Goal: Navigation & Orientation: Find specific page/section

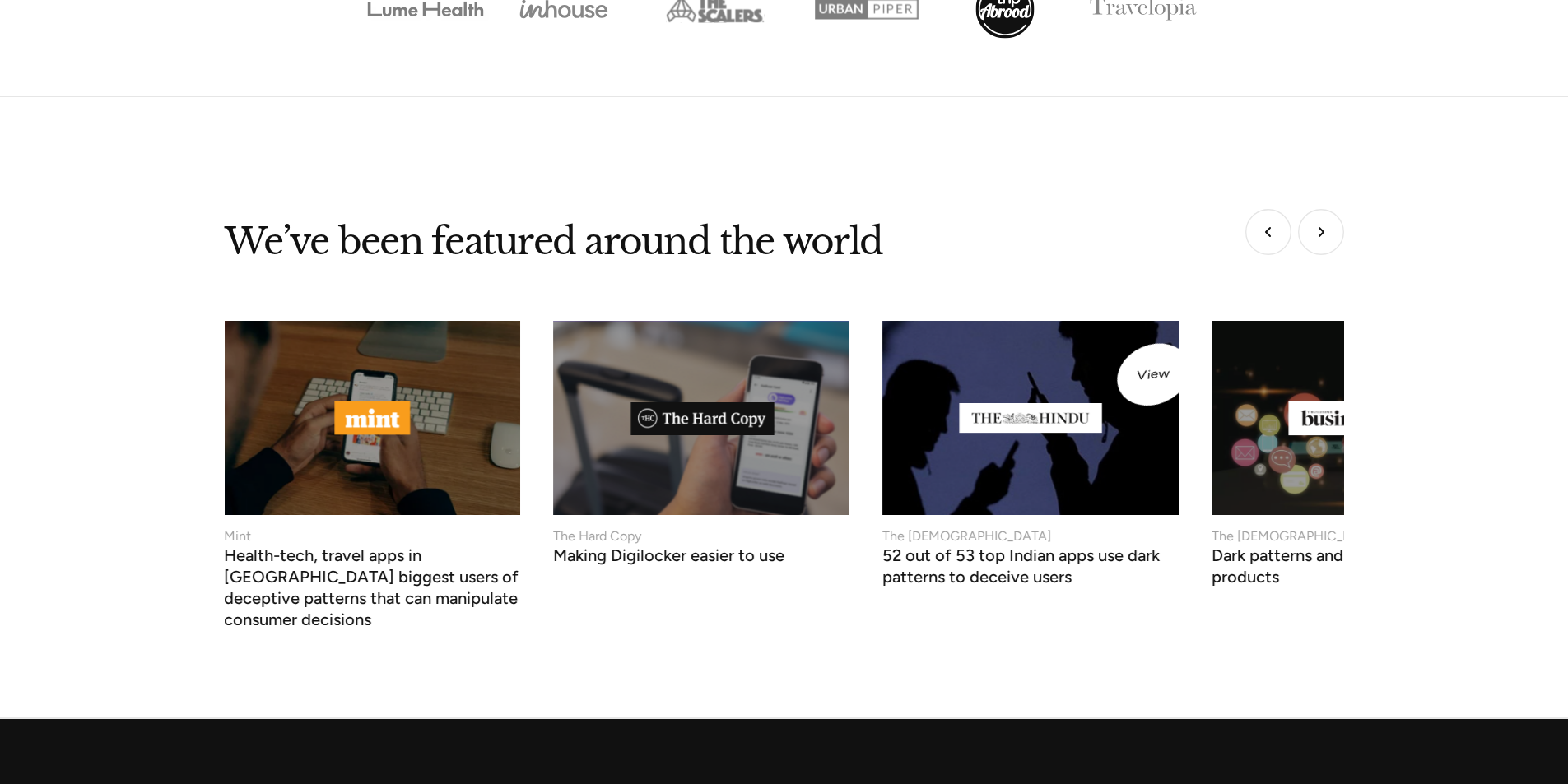
scroll to position [6007, 0]
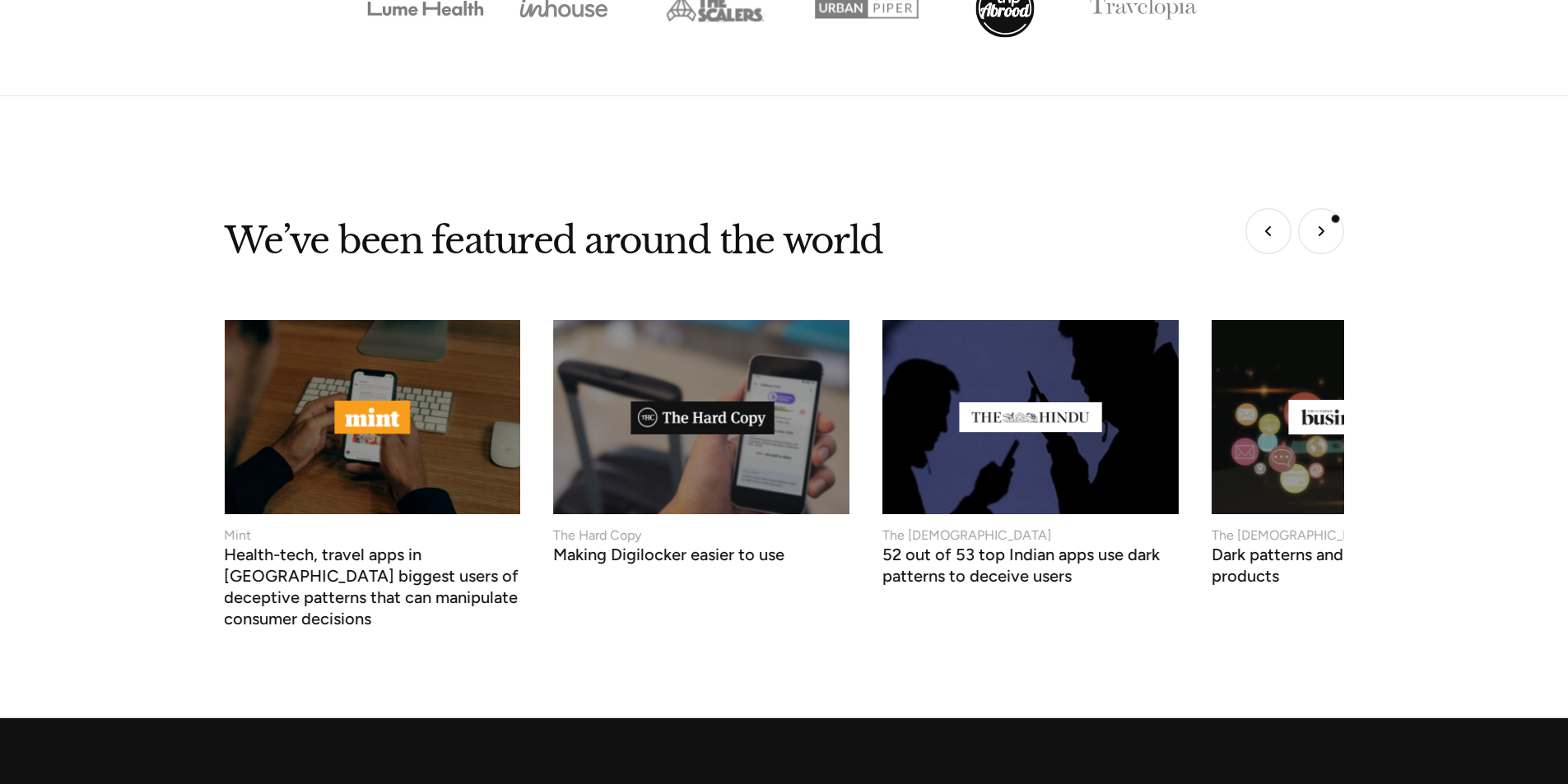
click at [1330, 215] on img "Next slide" at bounding box center [1321, 231] width 46 height 46
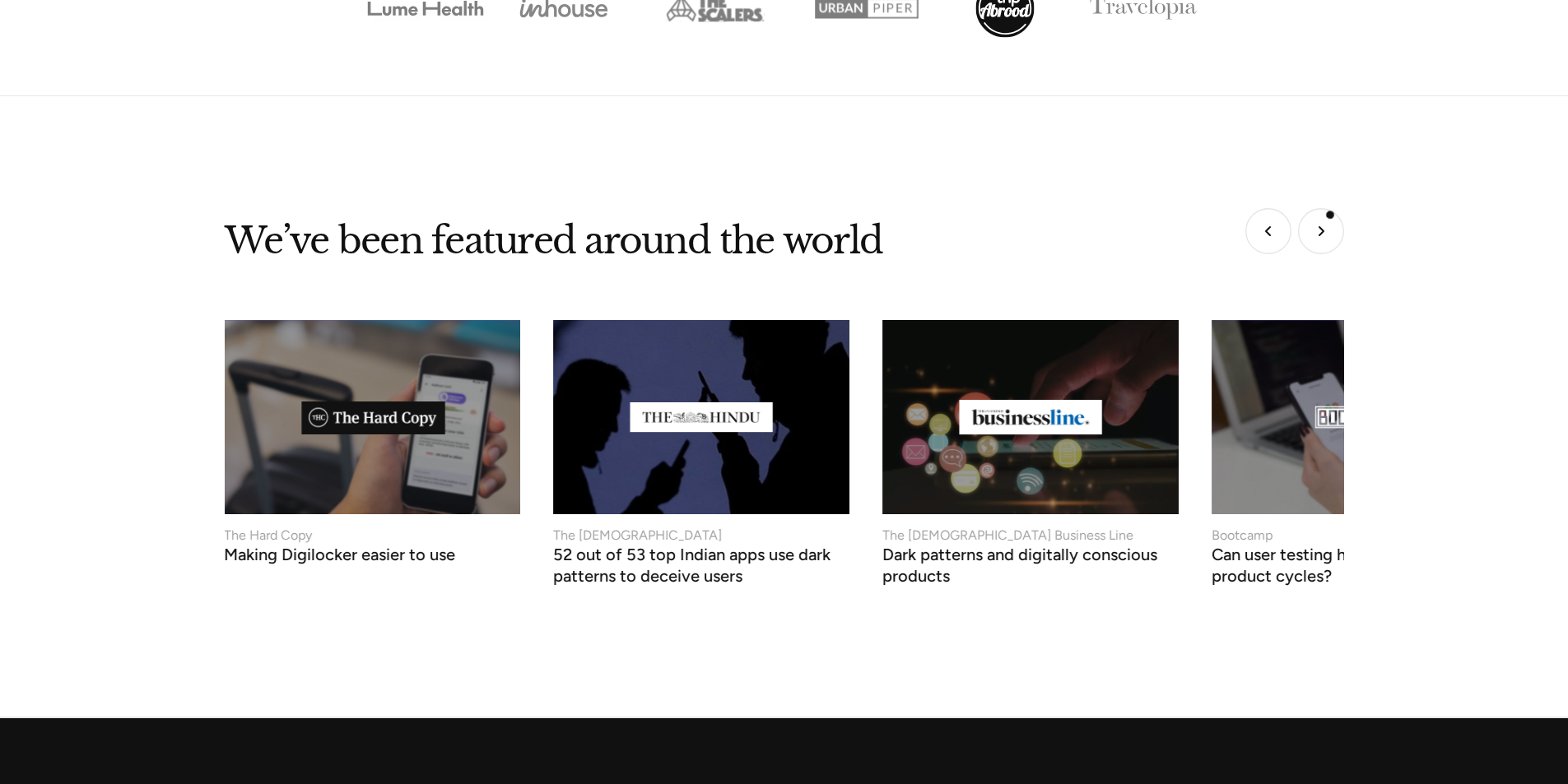
click at [1330, 215] on img "Next slide" at bounding box center [1321, 231] width 46 height 46
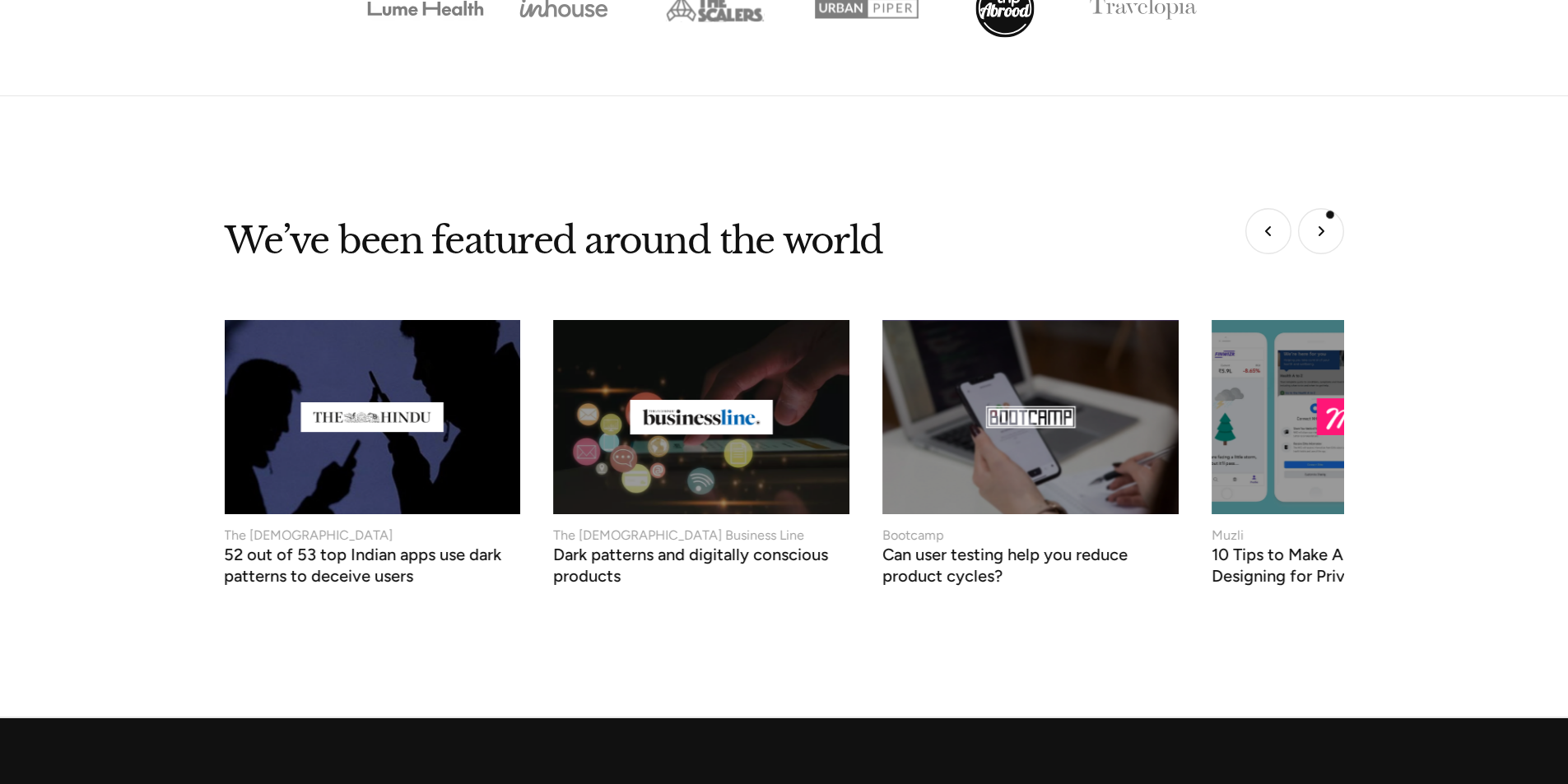
click at [1330, 215] on img "Next slide" at bounding box center [1321, 231] width 46 height 46
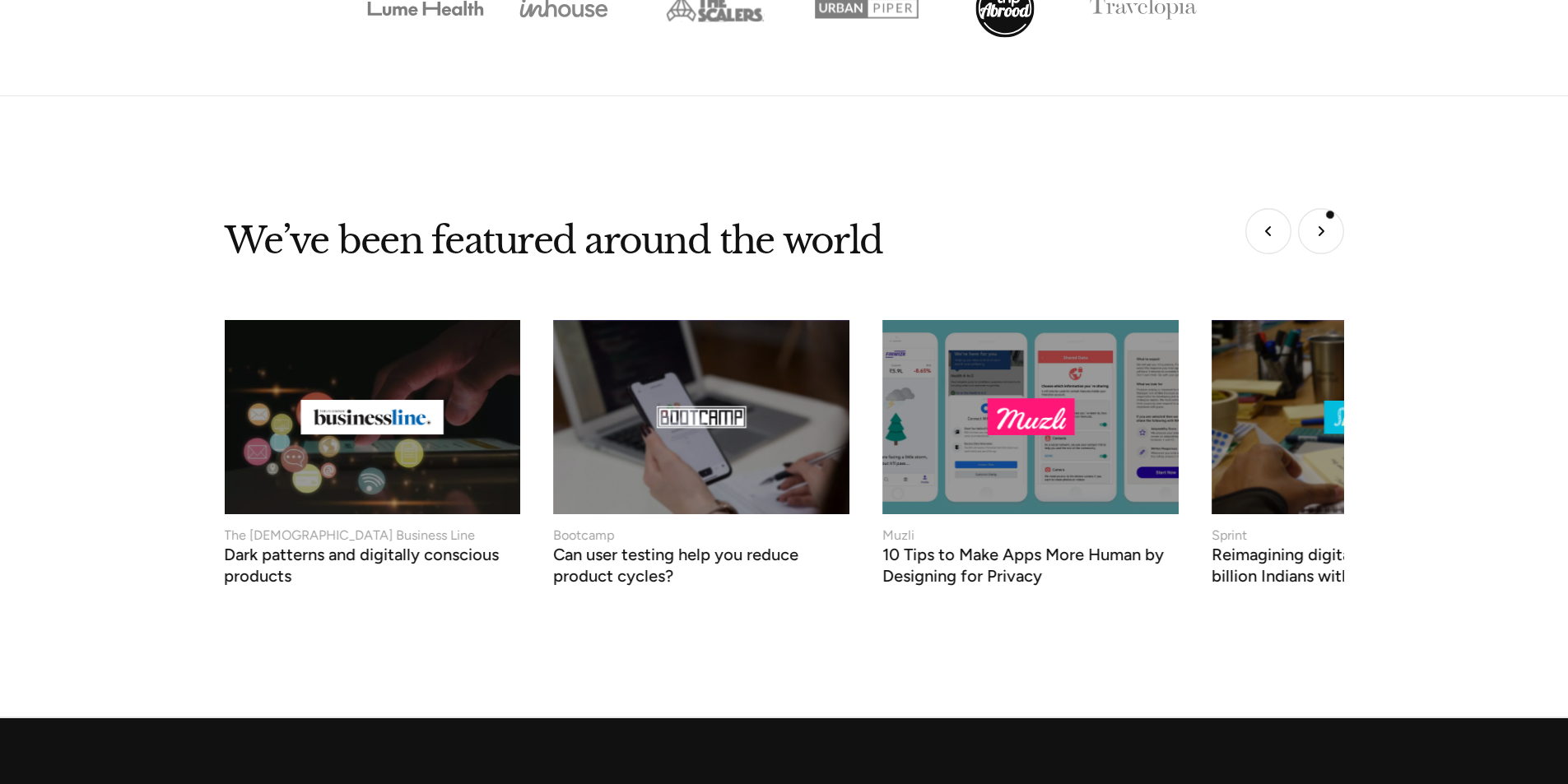
click at [1330, 215] on img "Next slide" at bounding box center [1321, 231] width 46 height 46
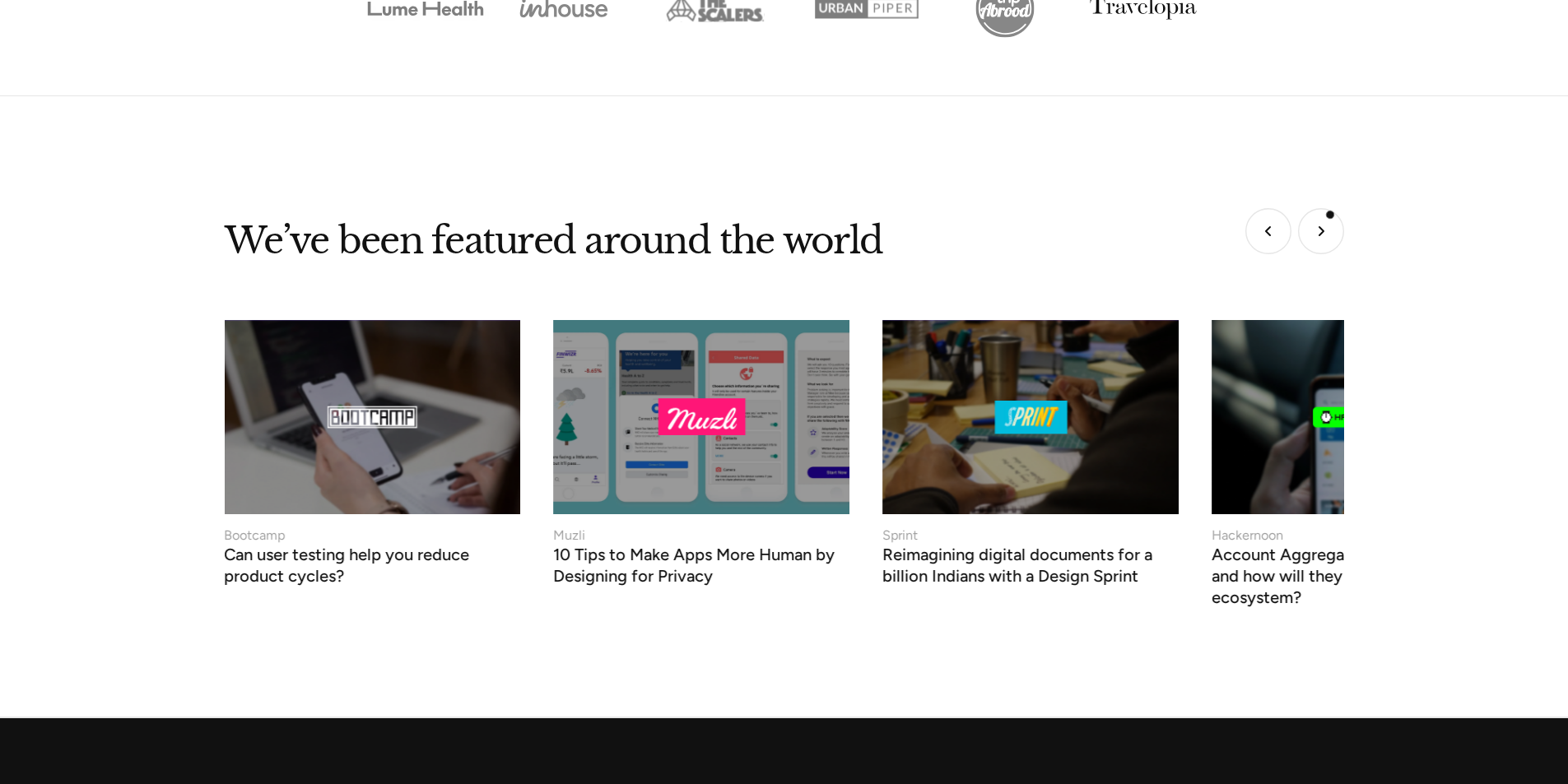
click at [1330, 215] on img "Next slide" at bounding box center [1321, 231] width 46 height 46
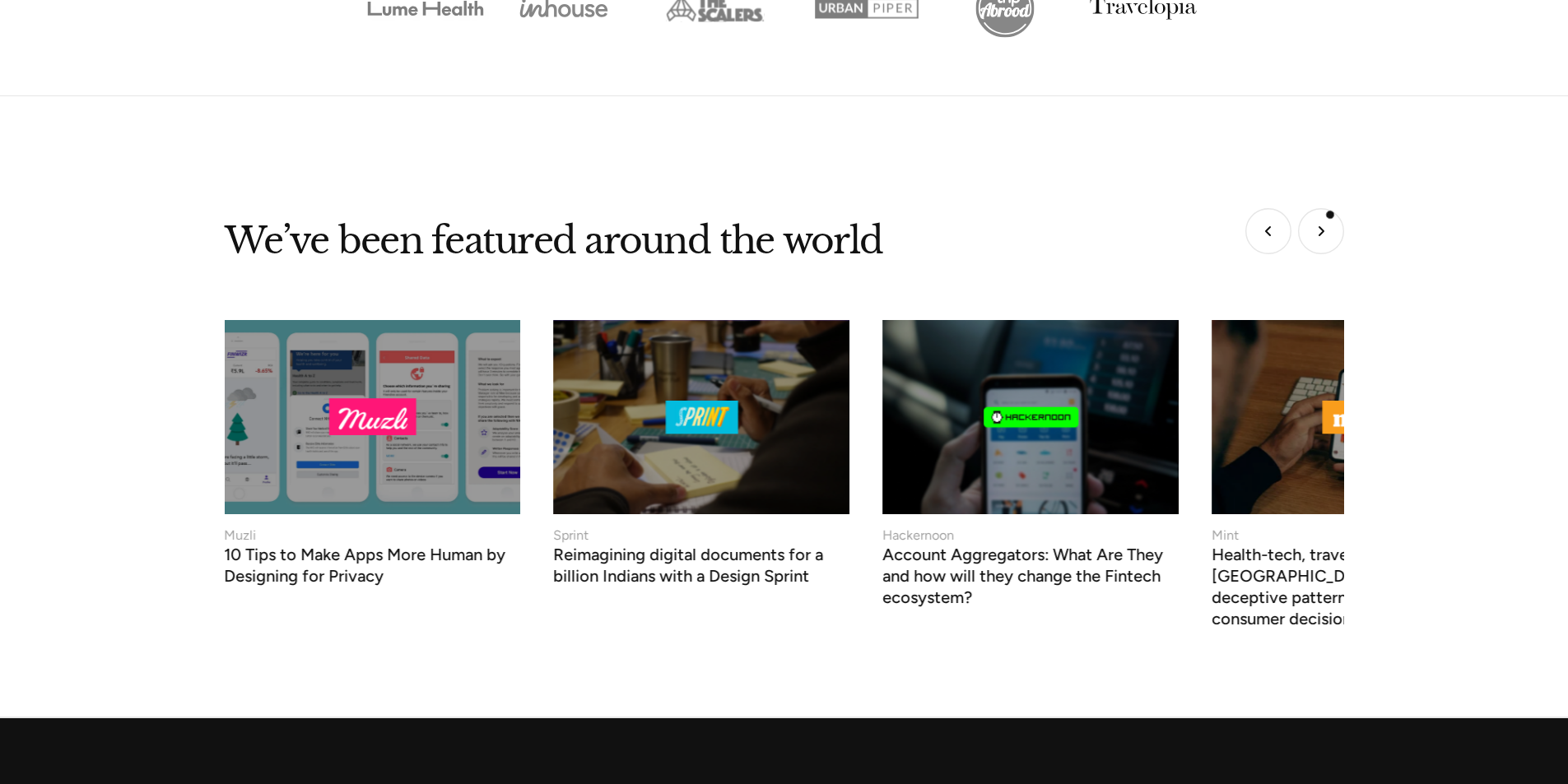
click at [1330, 215] on img "Next slide" at bounding box center [1321, 231] width 46 height 46
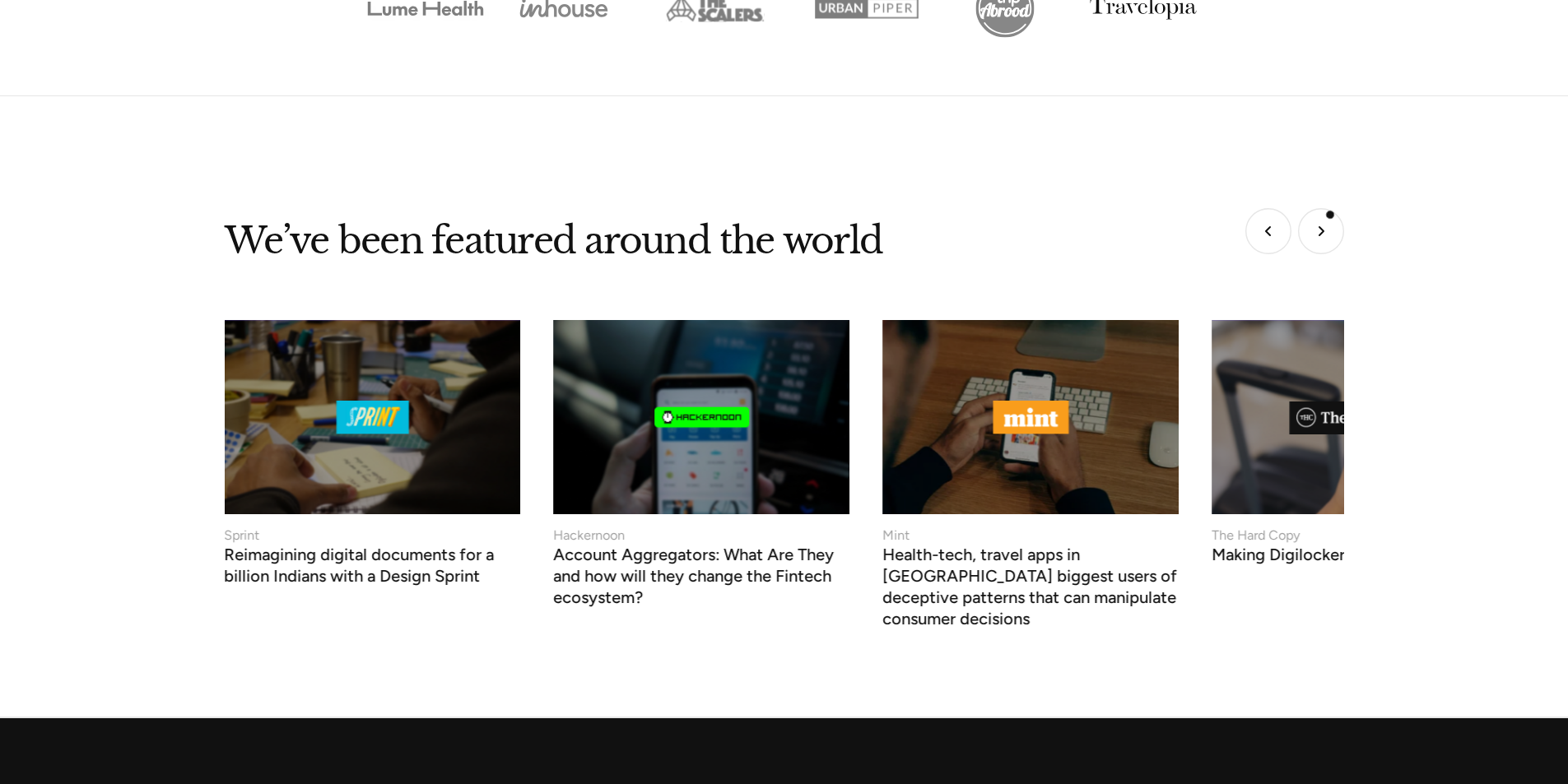
click at [1330, 215] on img "Next slide" at bounding box center [1321, 231] width 46 height 46
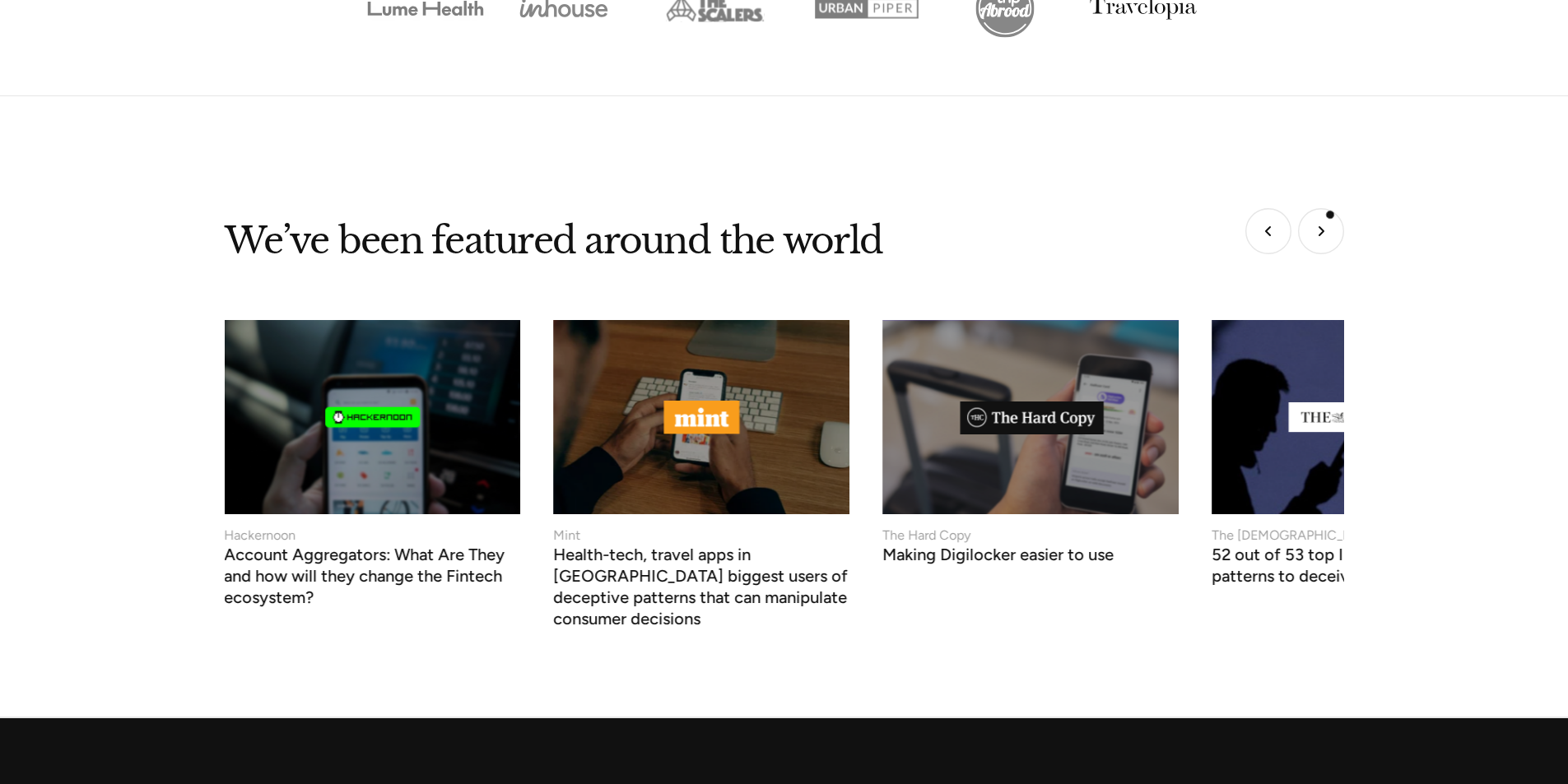
click at [1330, 215] on img "Next slide" at bounding box center [1321, 231] width 46 height 46
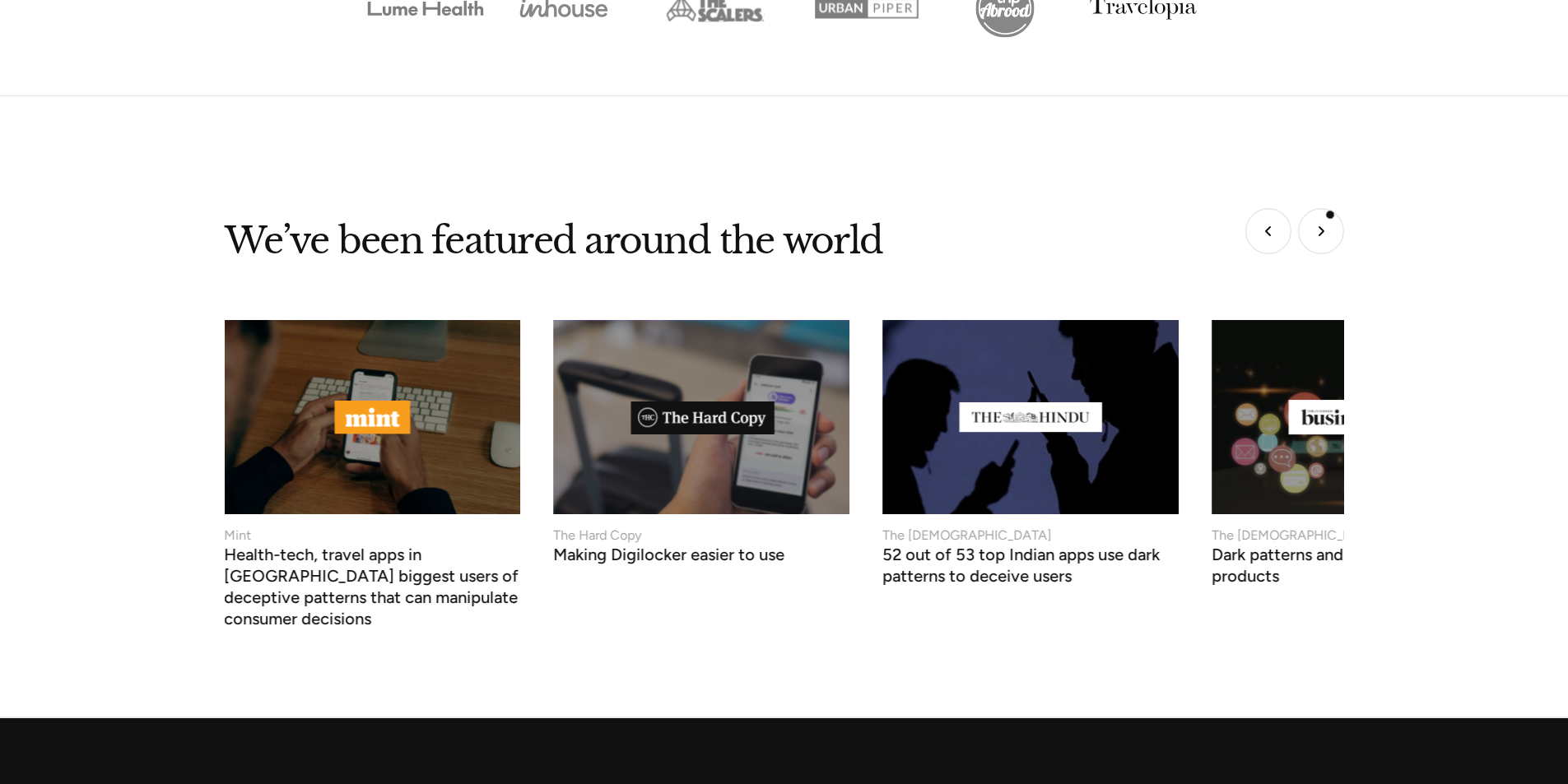
click at [1330, 215] on img "Next slide" at bounding box center [1321, 231] width 46 height 46
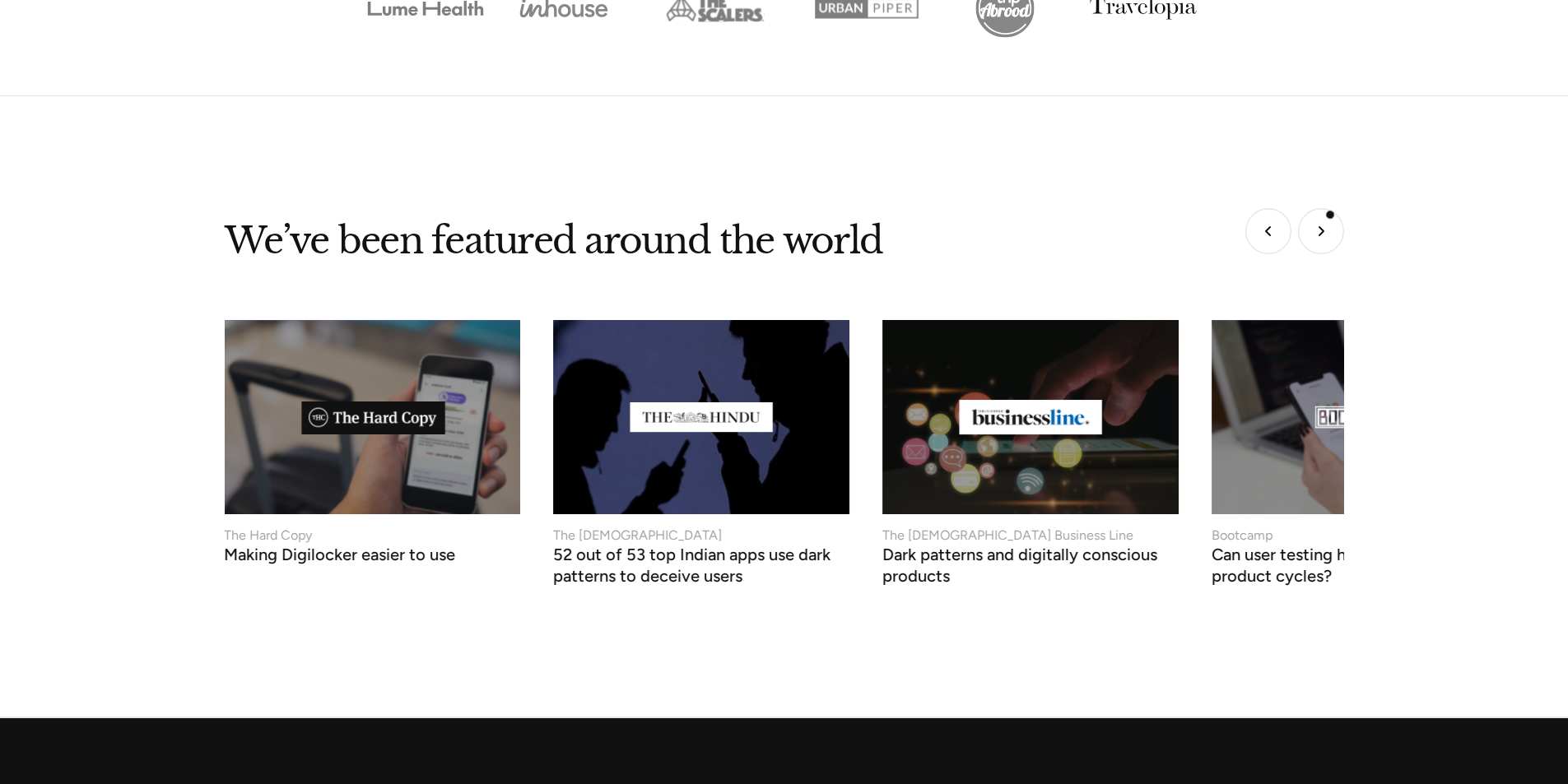
click at [1330, 215] on img "Next slide" at bounding box center [1321, 231] width 46 height 46
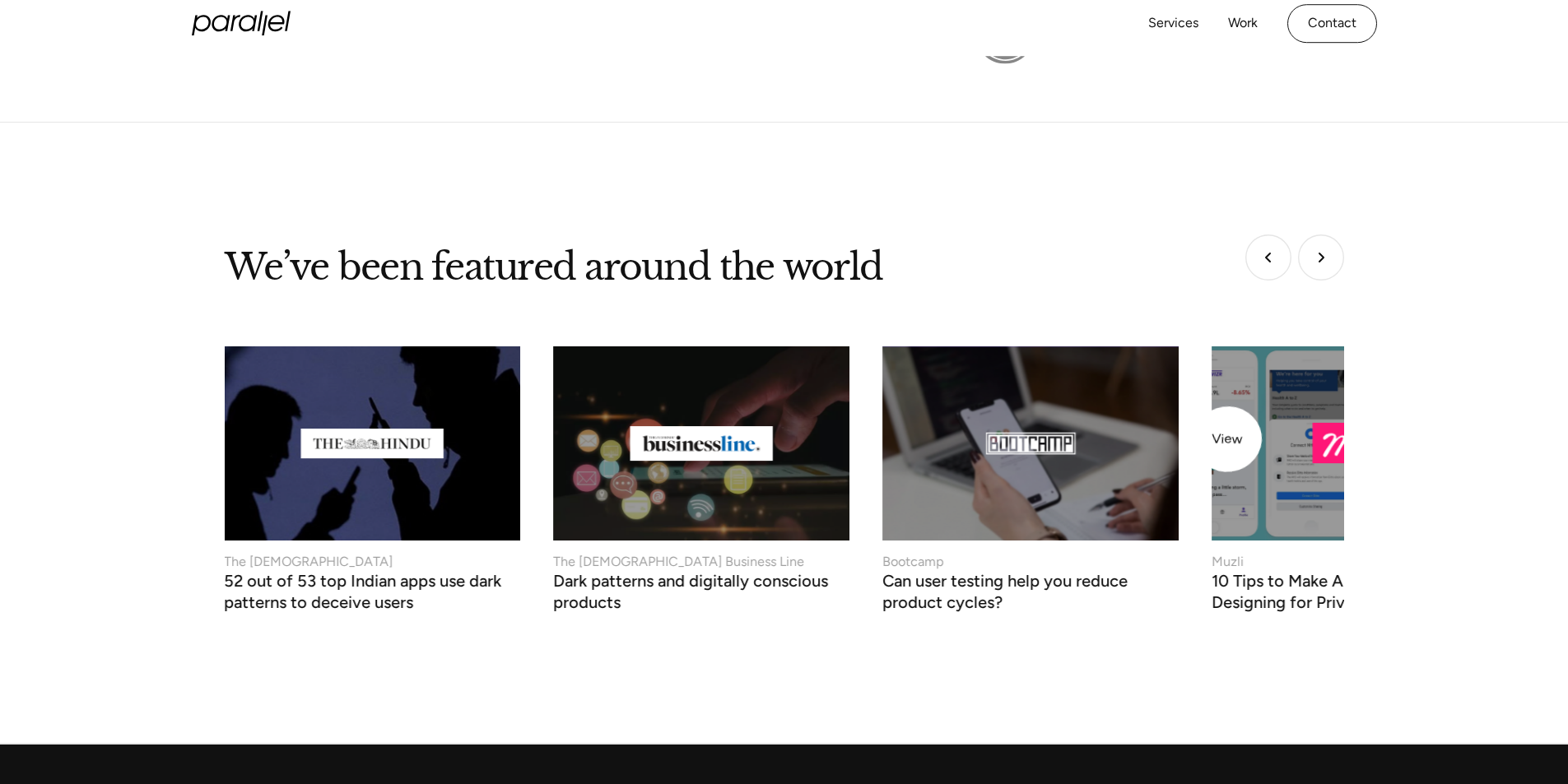
scroll to position [5949, 0]
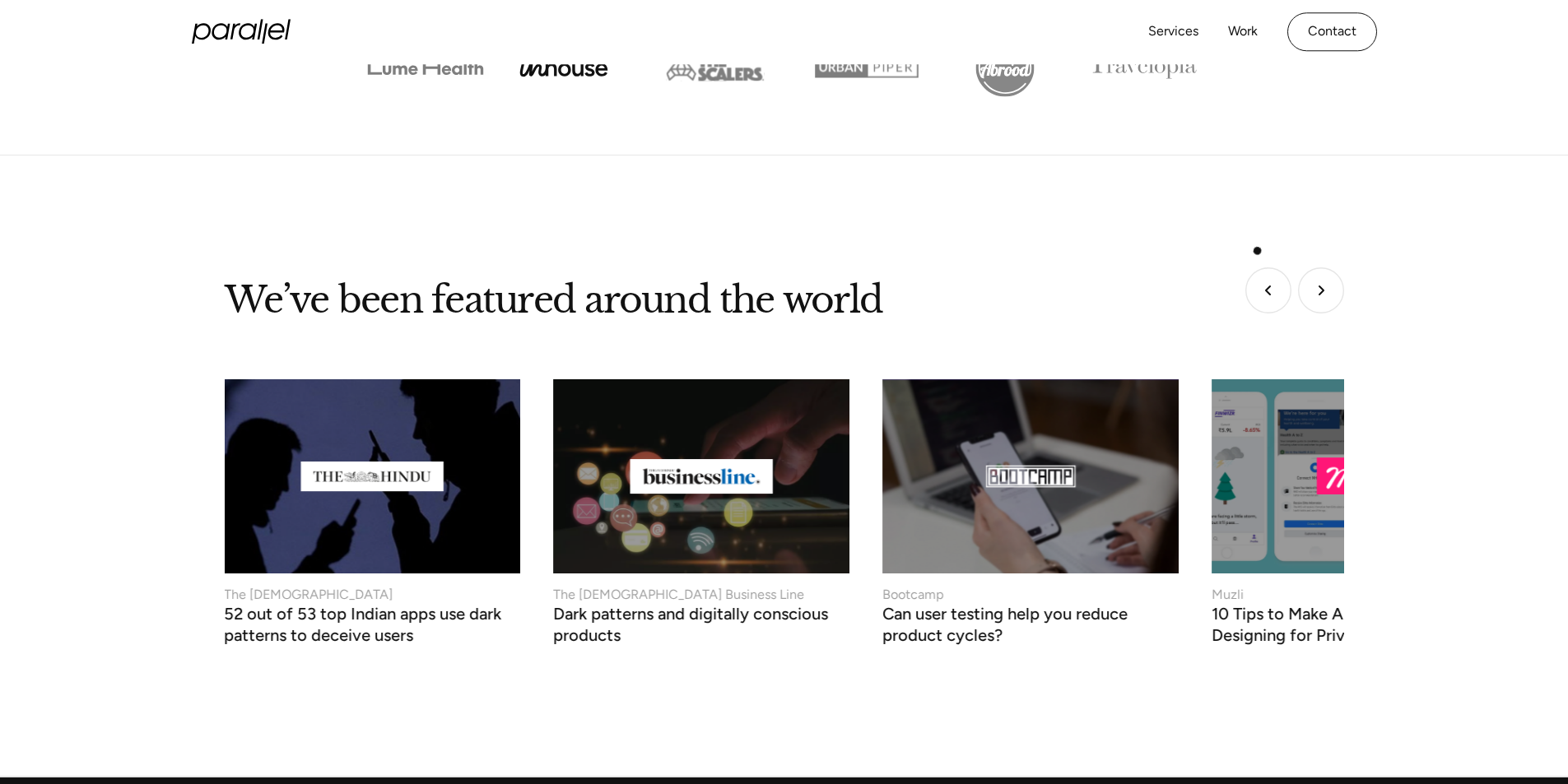
click at [1254, 267] on img "Previous slide" at bounding box center [1268, 290] width 46 height 46
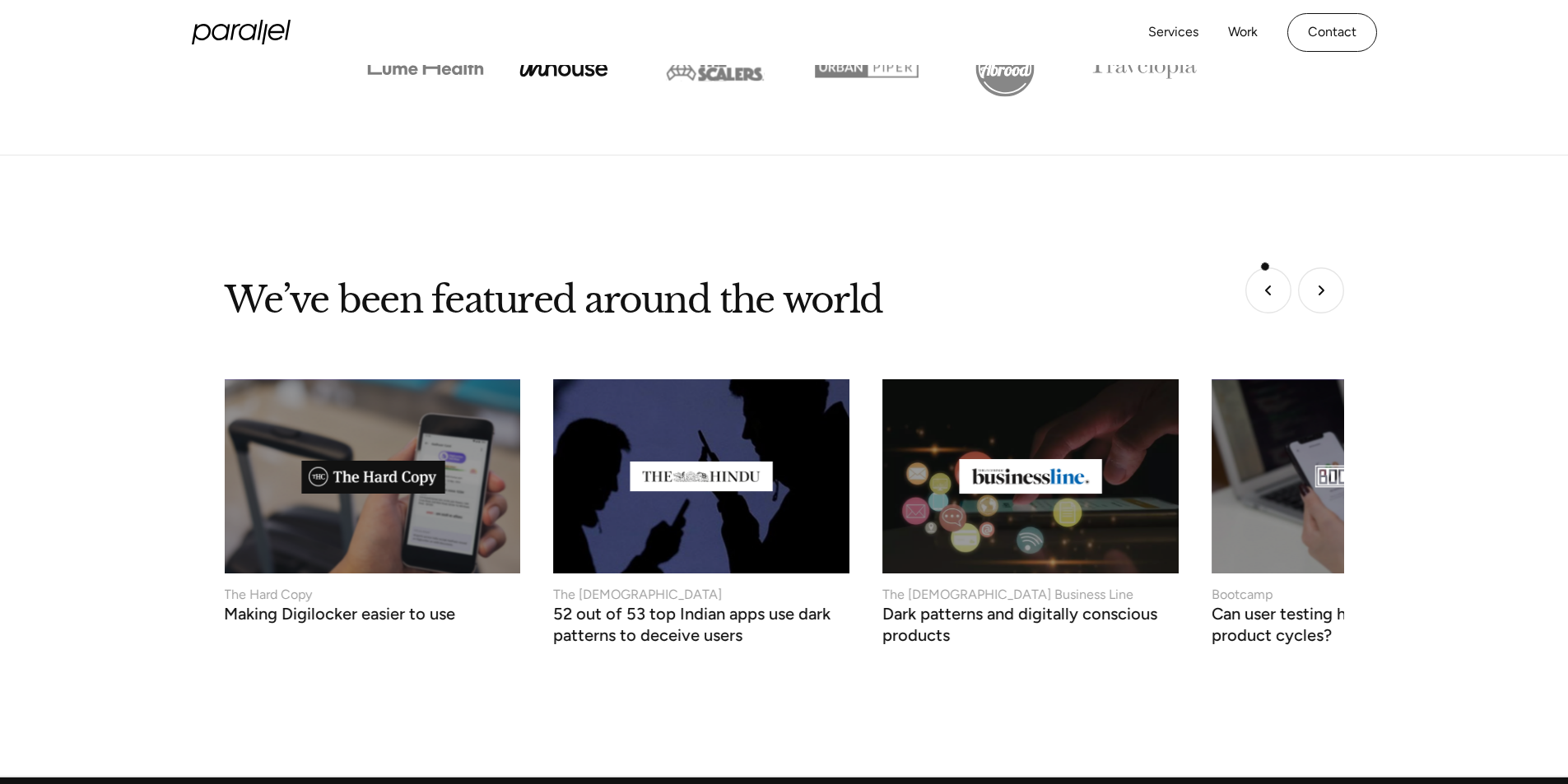
click at [1265, 267] on img "Previous slide" at bounding box center [1268, 290] width 46 height 46
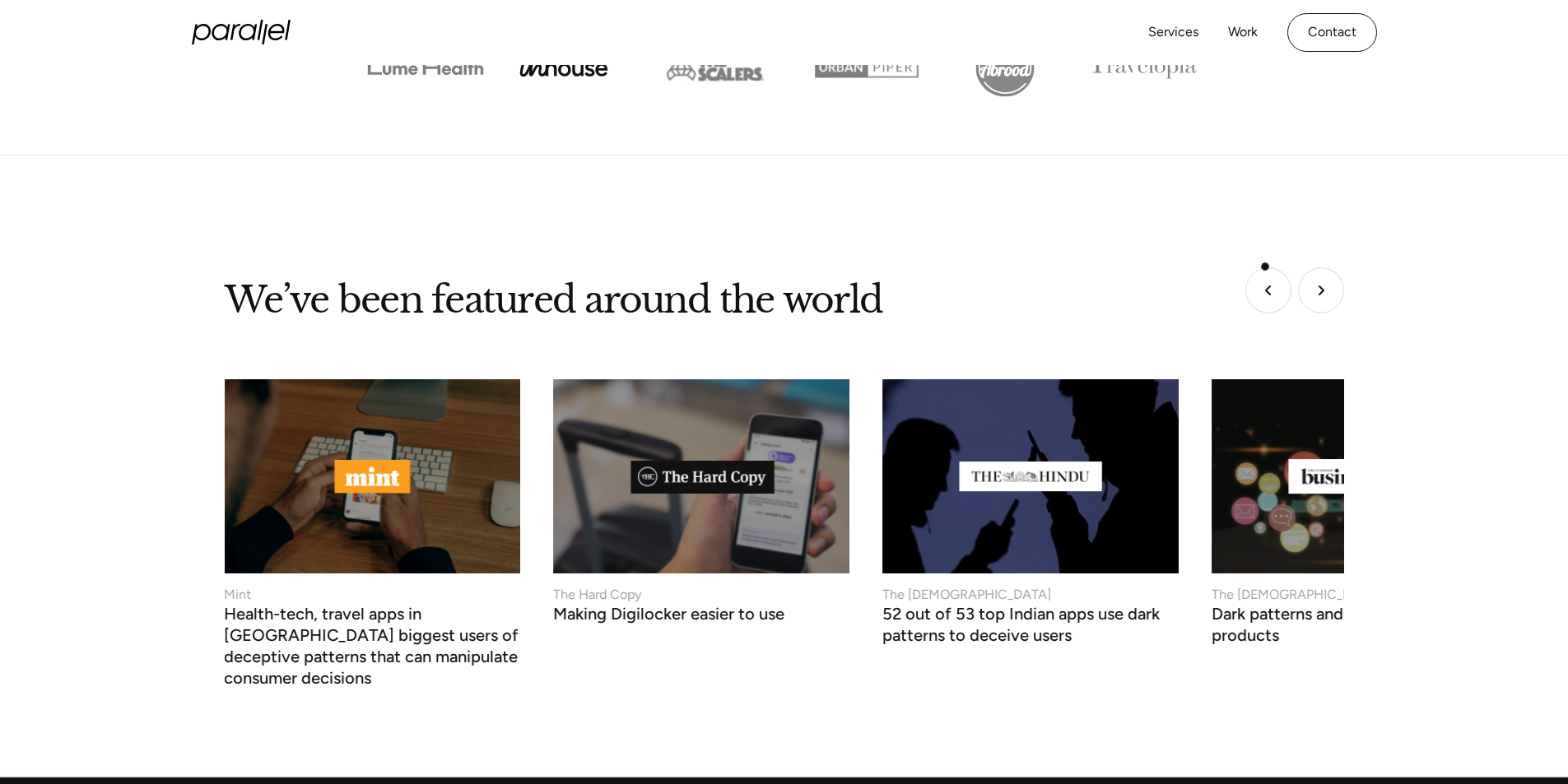
click at [1265, 267] on img "Go to last slide" at bounding box center [1268, 290] width 46 height 46
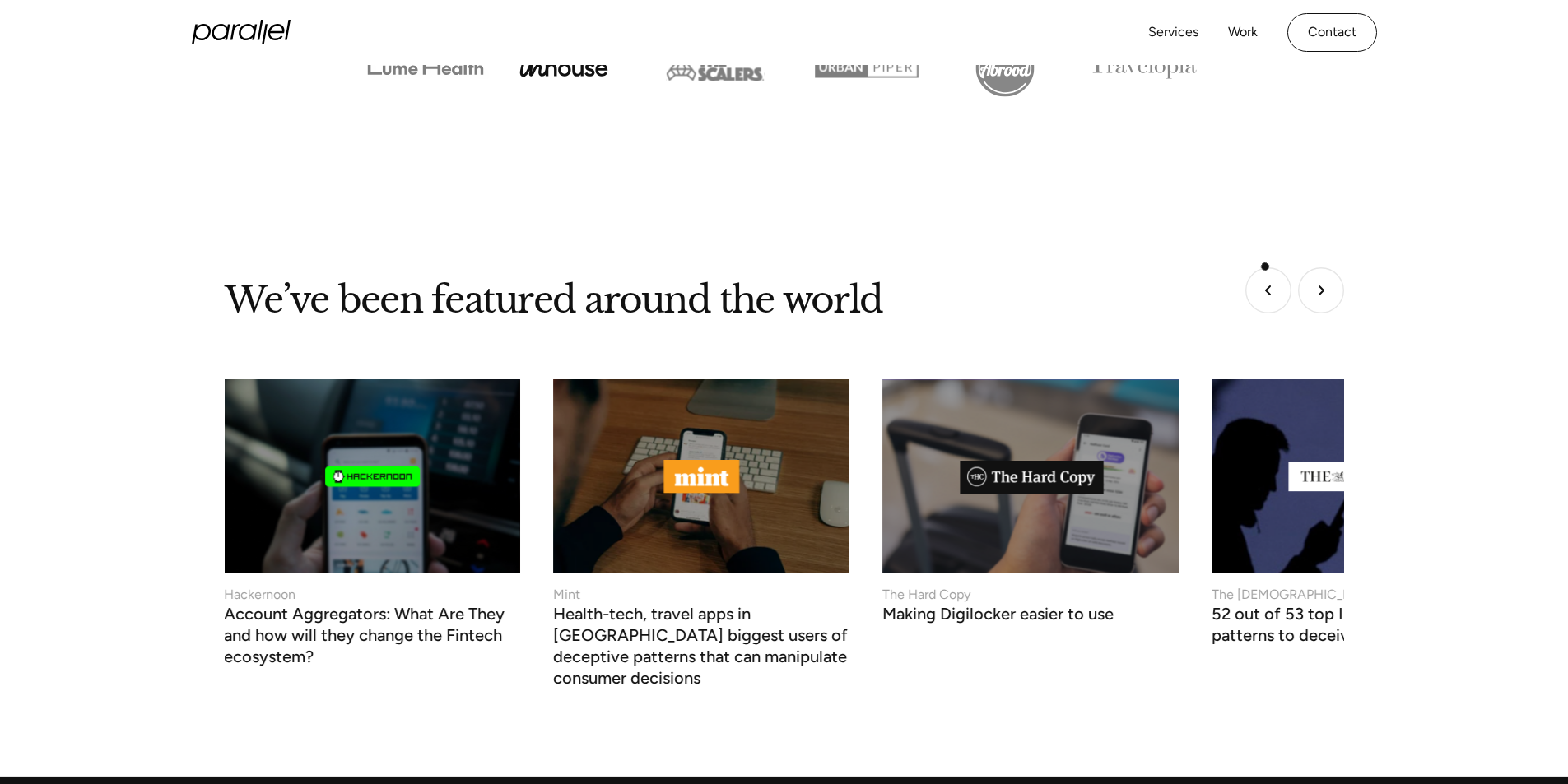
click at [1265, 267] on img "Go to last slide" at bounding box center [1268, 290] width 46 height 46
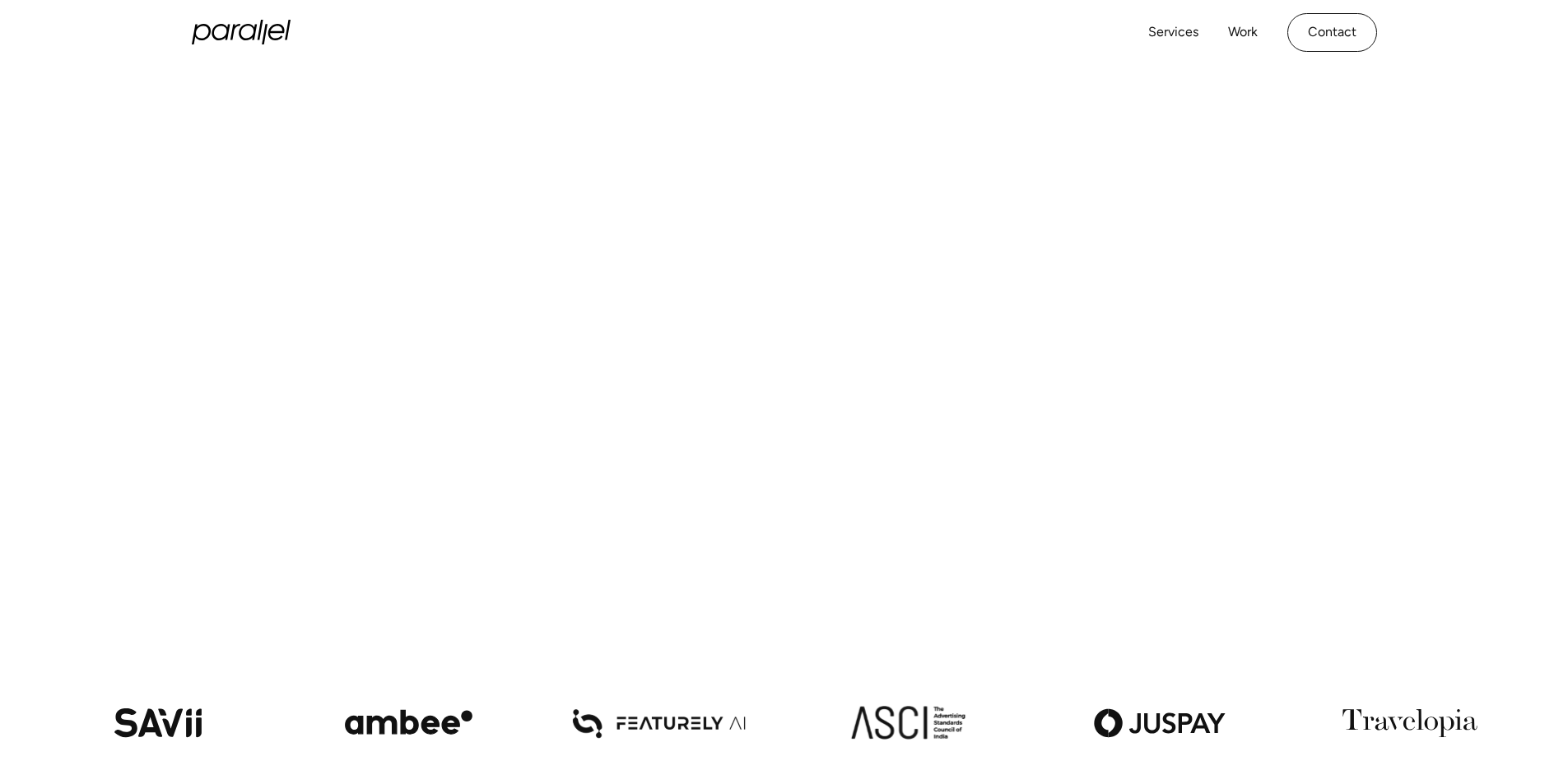
scroll to position [0, 0]
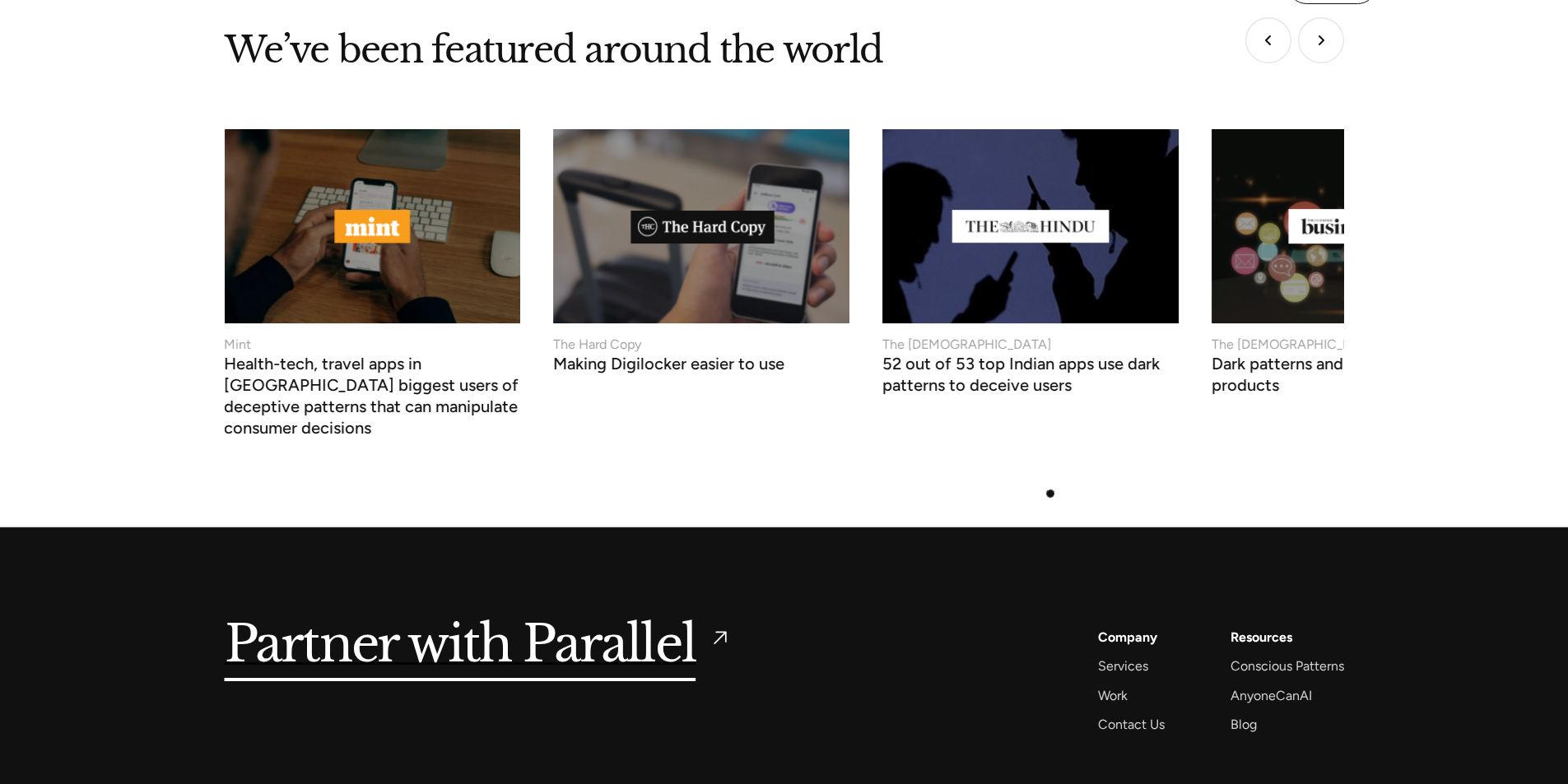
scroll to position [6113, 0]
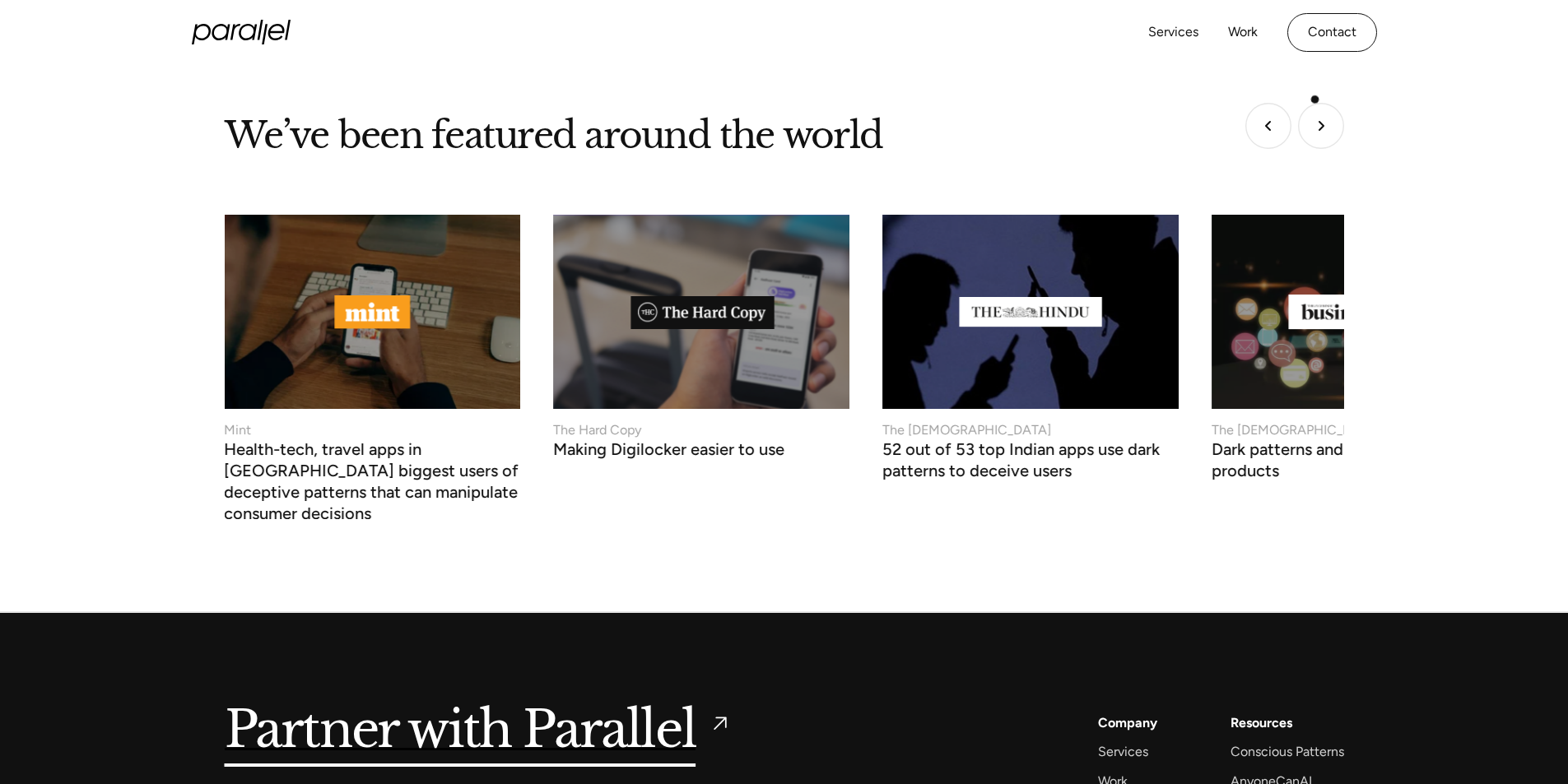
click at [1315, 102] on img "Next slide" at bounding box center [1321, 125] width 46 height 46
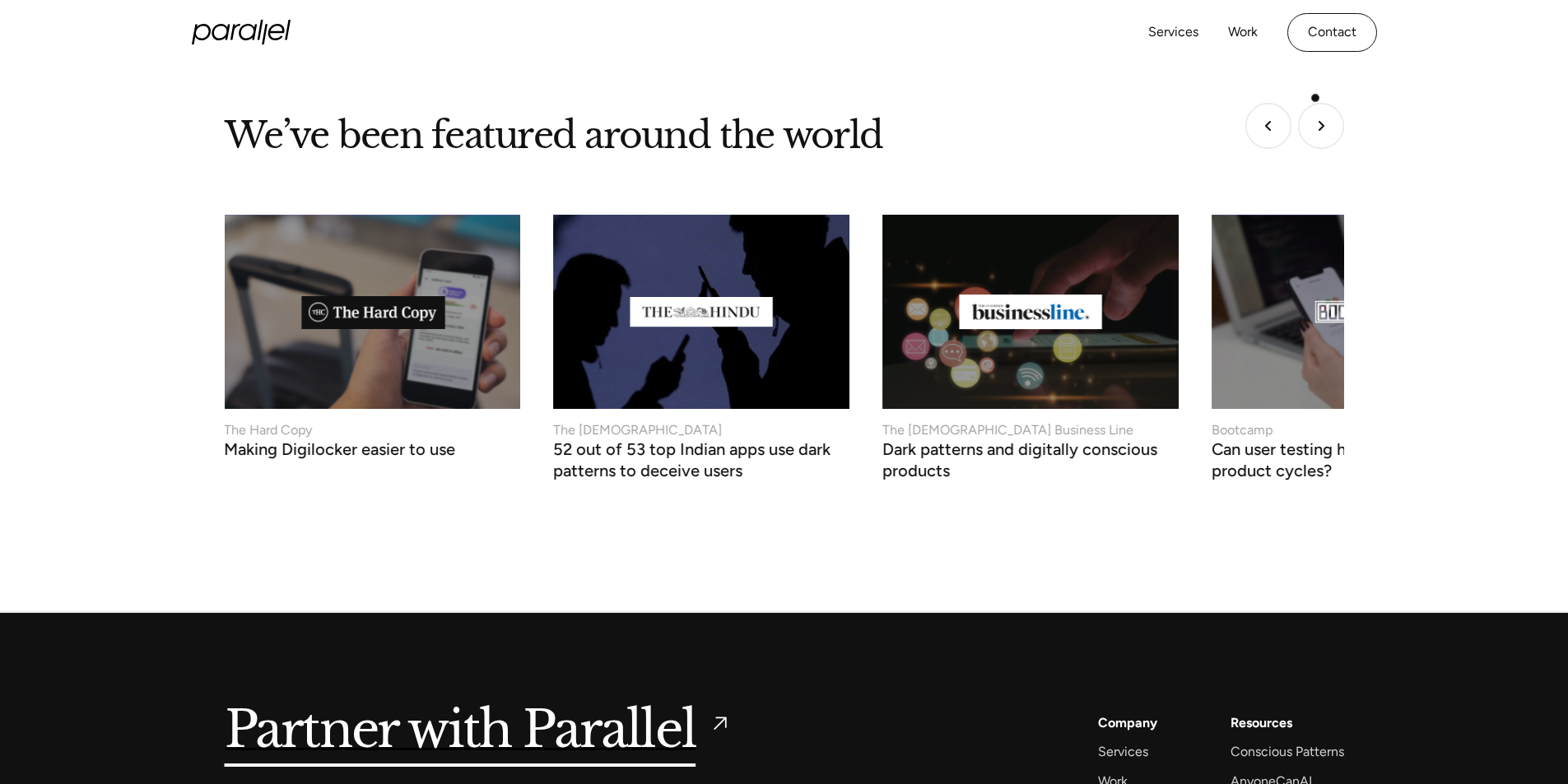
click at [1315, 102] on img "Next slide" at bounding box center [1321, 125] width 46 height 46
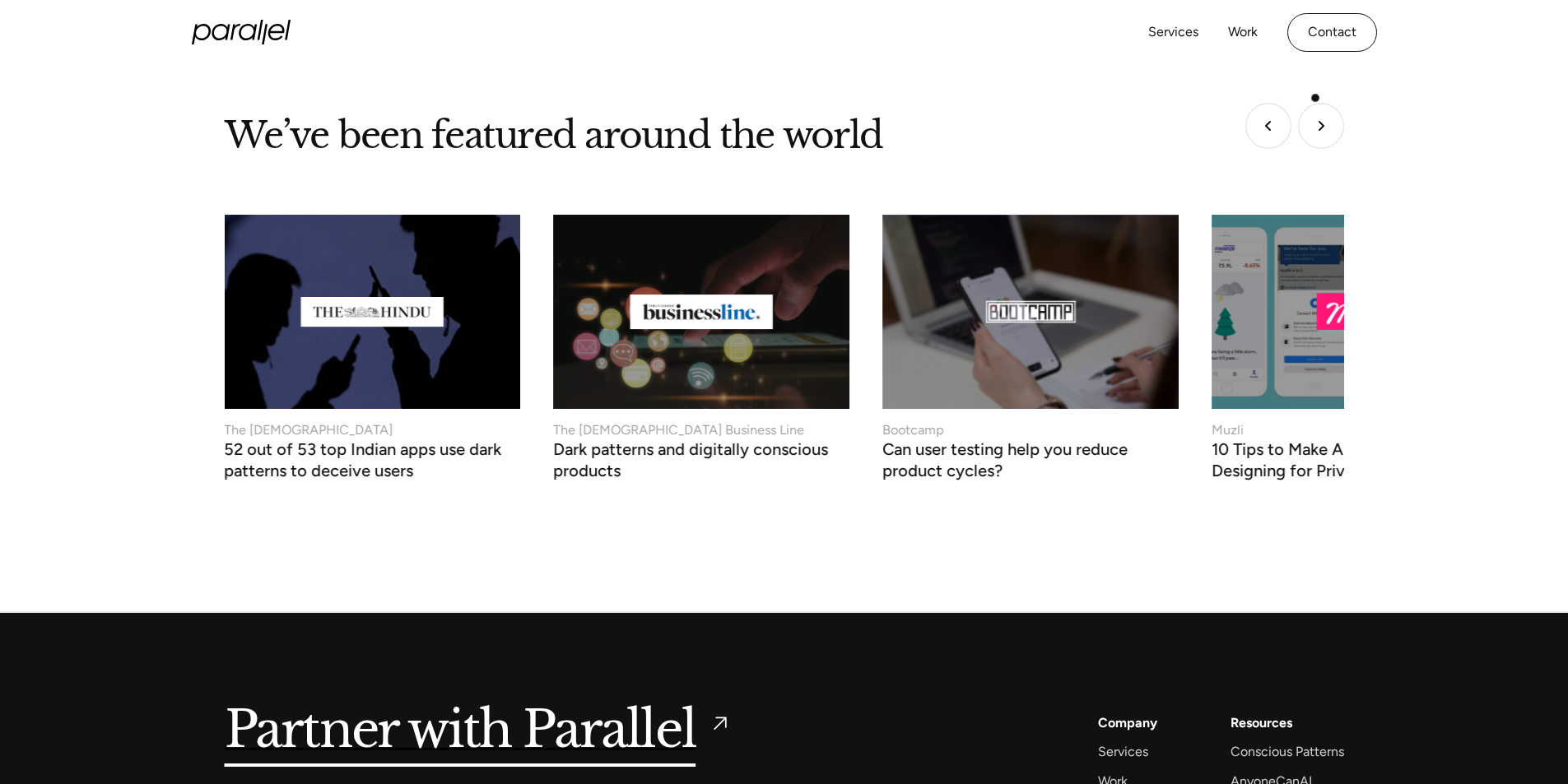
click at [1315, 102] on img "Next slide" at bounding box center [1321, 125] width 46 height 46
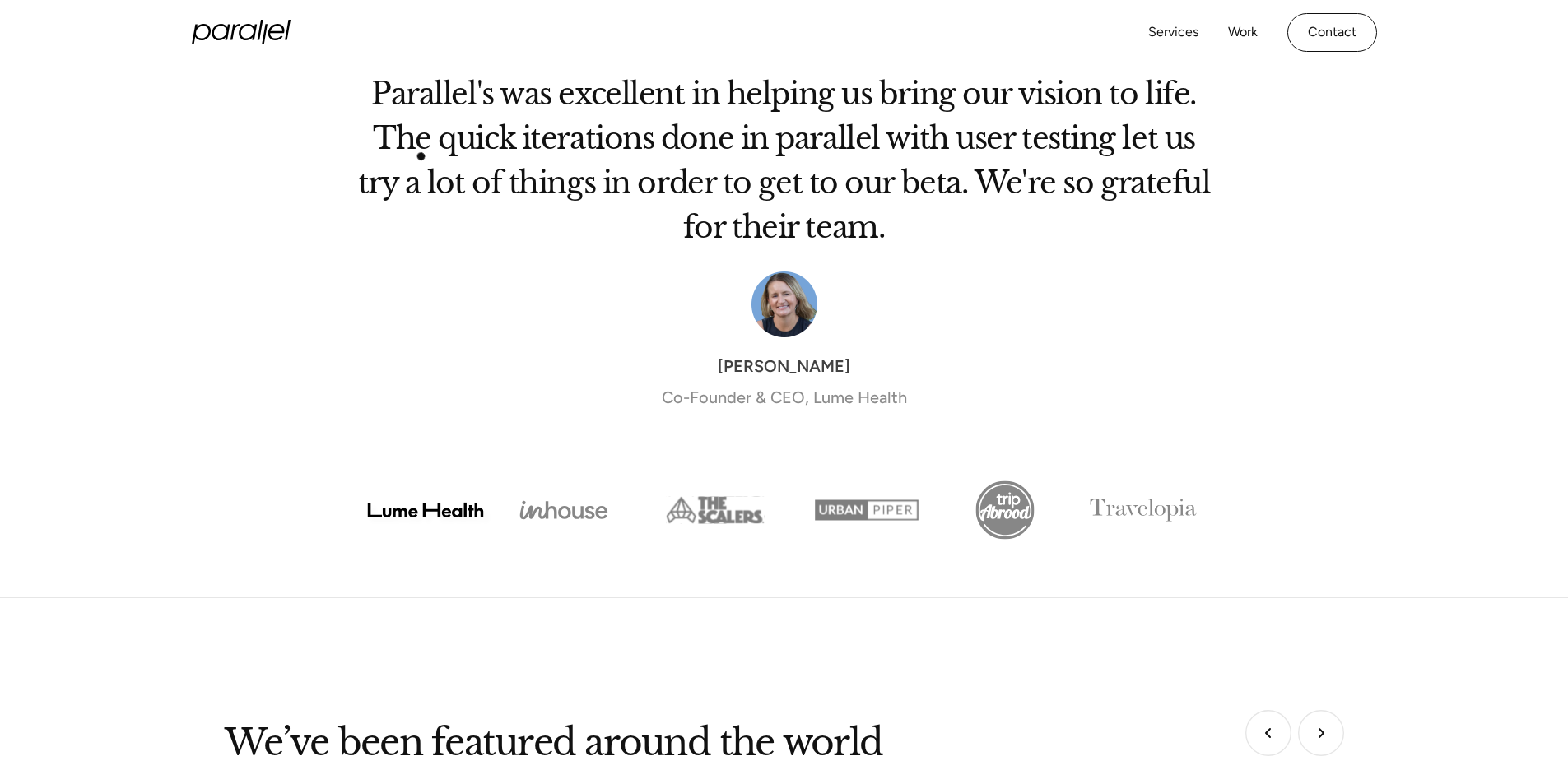
scroll to position [5372, 0]
